Goal: Task Accomplishment & Management: Complete application form

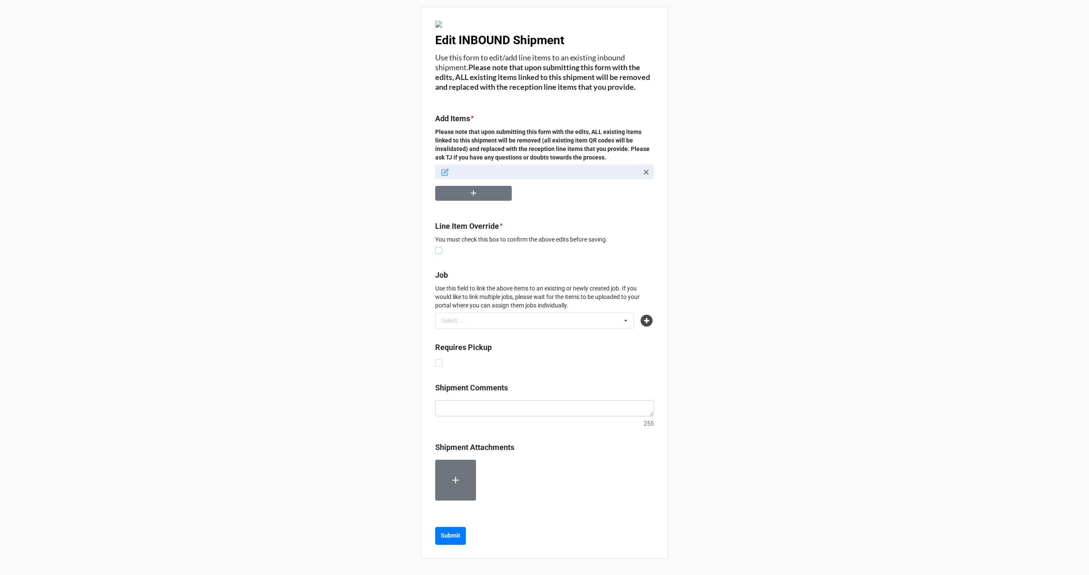
click at [437, 247] on label at bounding box center [438, 247] width 7 height 0
checkbox input "true"
click at [488, 176] on p "[PERSON_NAME] Dining Armchair Tulsa Ink • 236325-001 | 2" at bounding box center [546, 172] width 185 height 9
click at [444, 176] on icon at bounding box center [445, 173] width 8 height 8
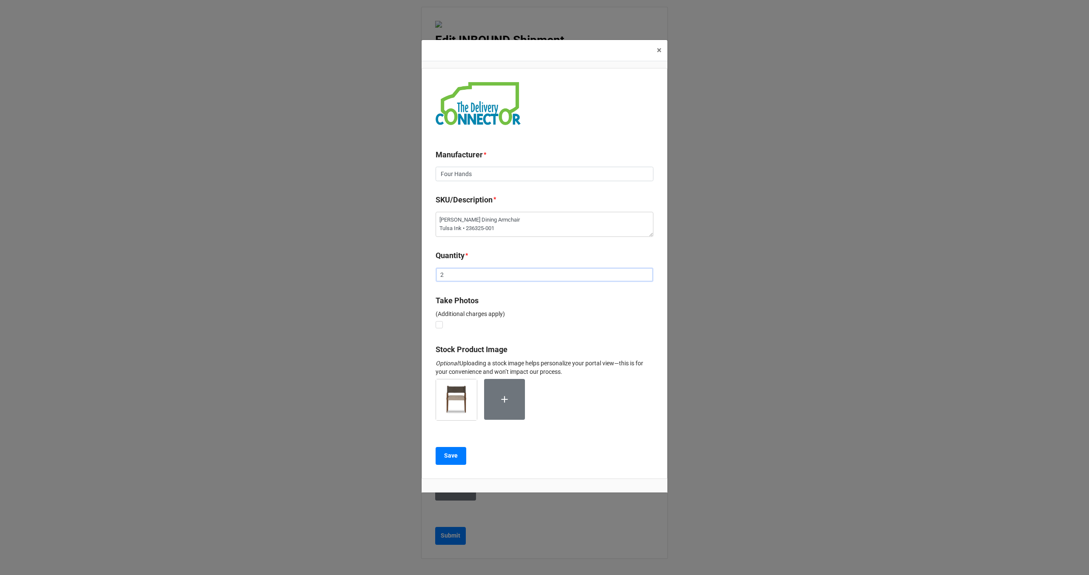
click at [455, 278] on input "2" at bounding box center [545, 275] width 218 height 14
type textarea "x"
type input "6"
click at [451, 456] on b "Save" at bounding box center [451, 455] width 14 height 9
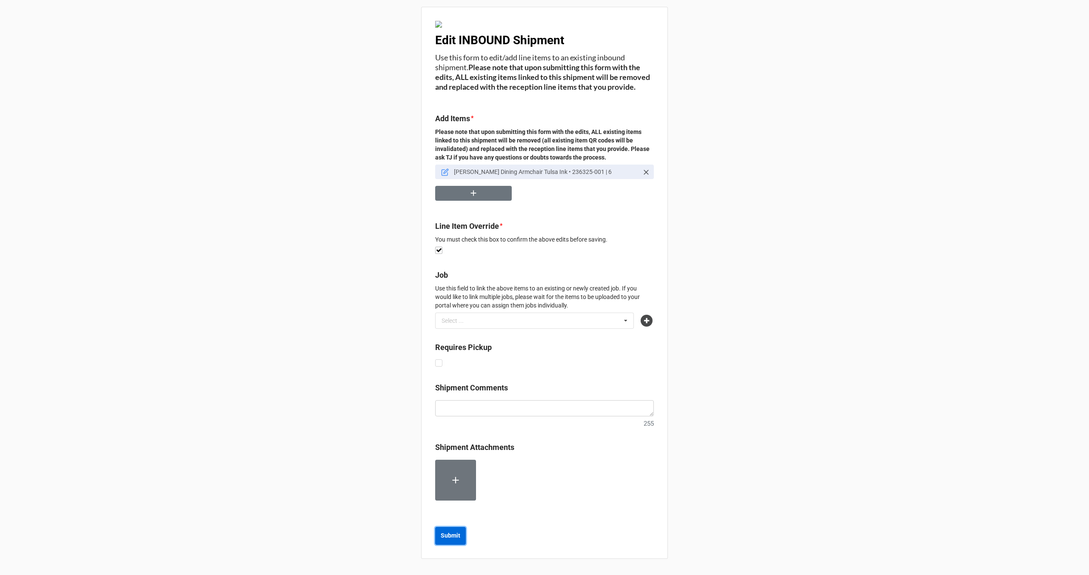
click at [452, 540] on b "Submit" at bounding box center [451, 535] width 20 height 9
